Goal: Find specific page/section: Find specific page/section

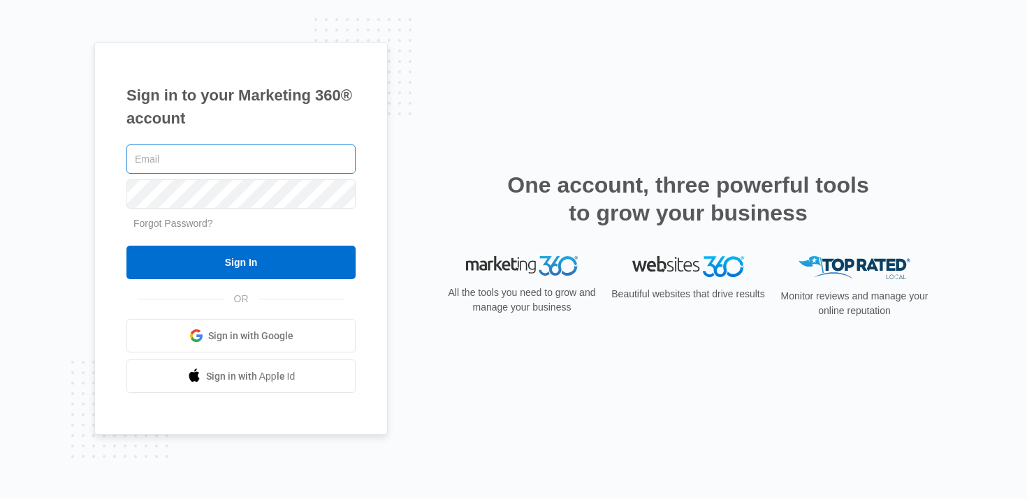
click at [233, 170] on input "text" at bounding box center [240, 159] width 229 height 29
type input "[PERSON_NAME][EMAIL_ADDRESS][PERSON_NAME][DOMAIN_NAME]"
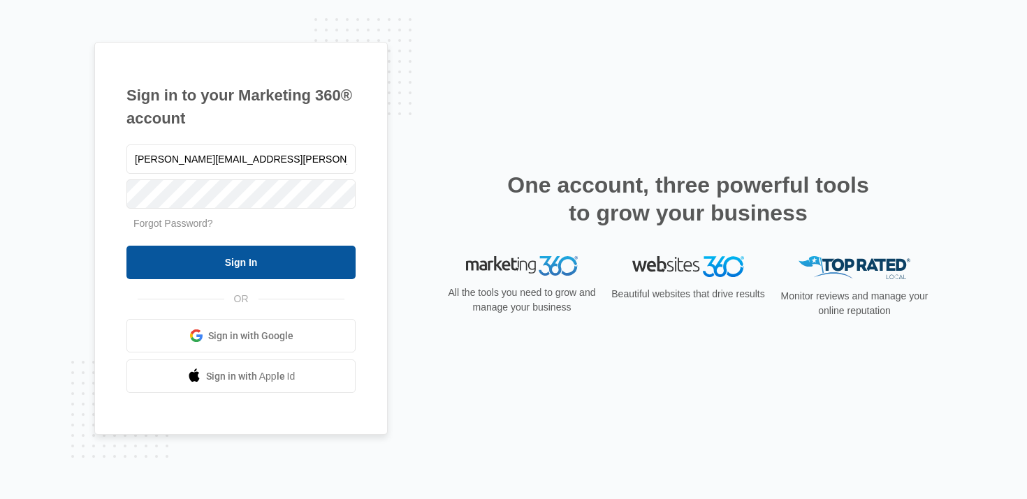
click at [203, 258] on input "Sign In" at bounding box center [240, 263] width 229 height 34
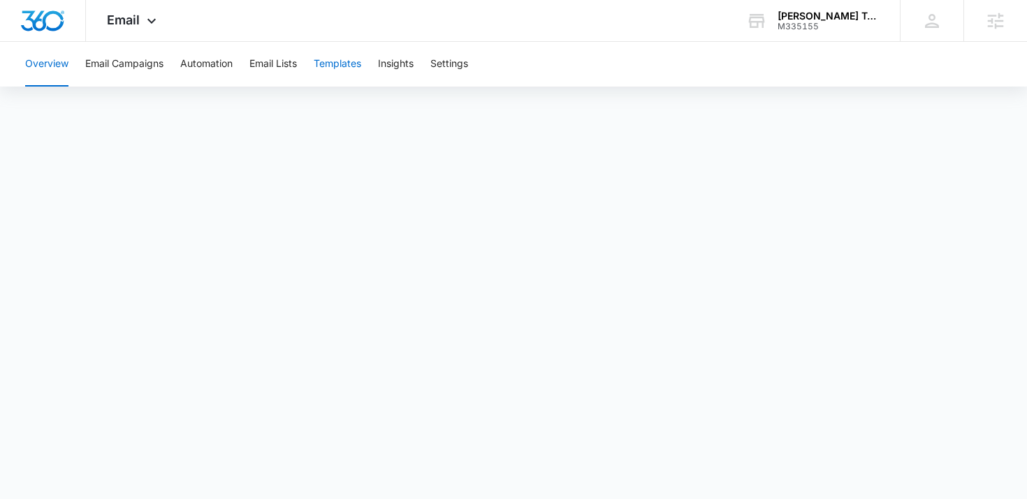
click at [352, 67] on button "Templates" at bounding box center [338, 64] width 48 height 45
click at [132, 16] on span "Email" at bounding box center [123, 20] width 33 height 15
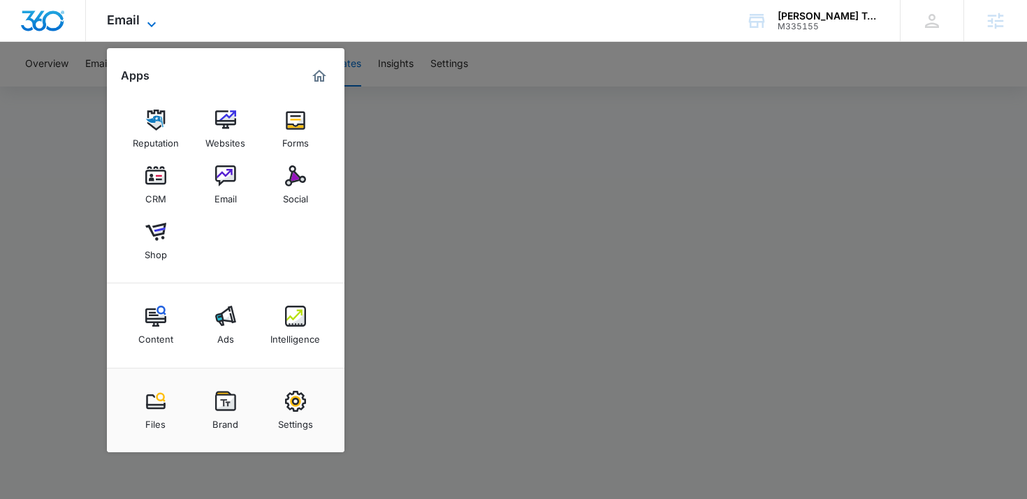
click at [132, 16] on span "Email" at bounding box center [123, 20] width 33 height 15
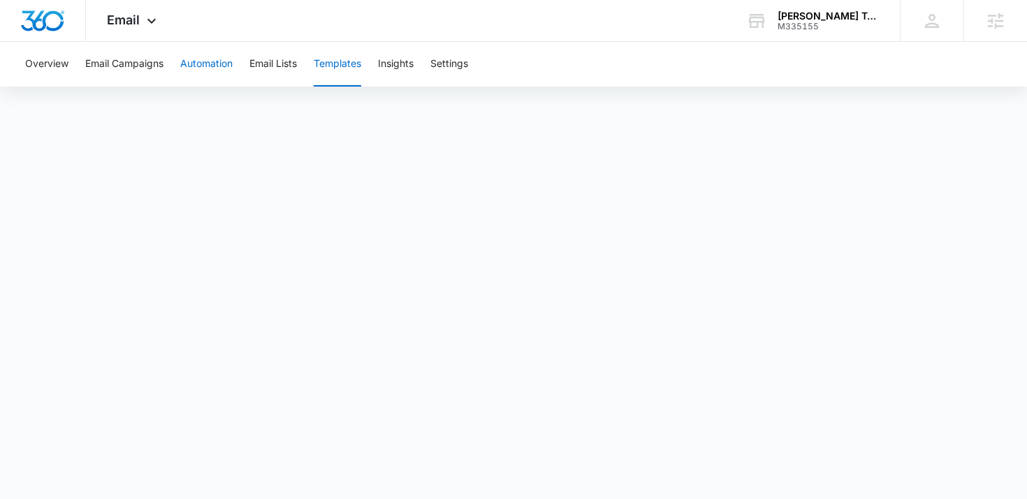
click at [212, 66] on button "Automation" at bounding box center [206, 64] width 52 height 45
